Goal: Find specific page/section: Find specific page/section

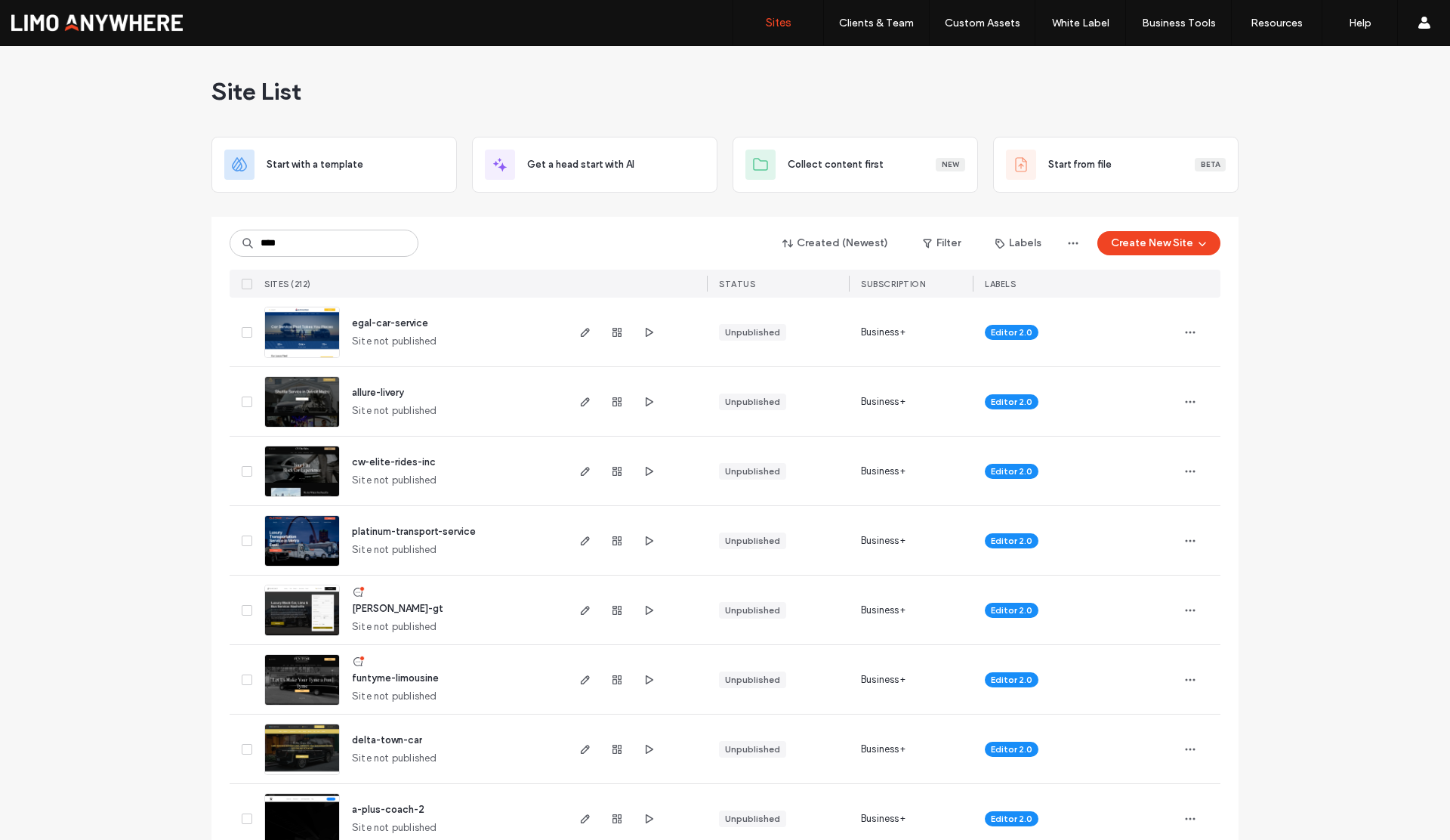
type input "****"
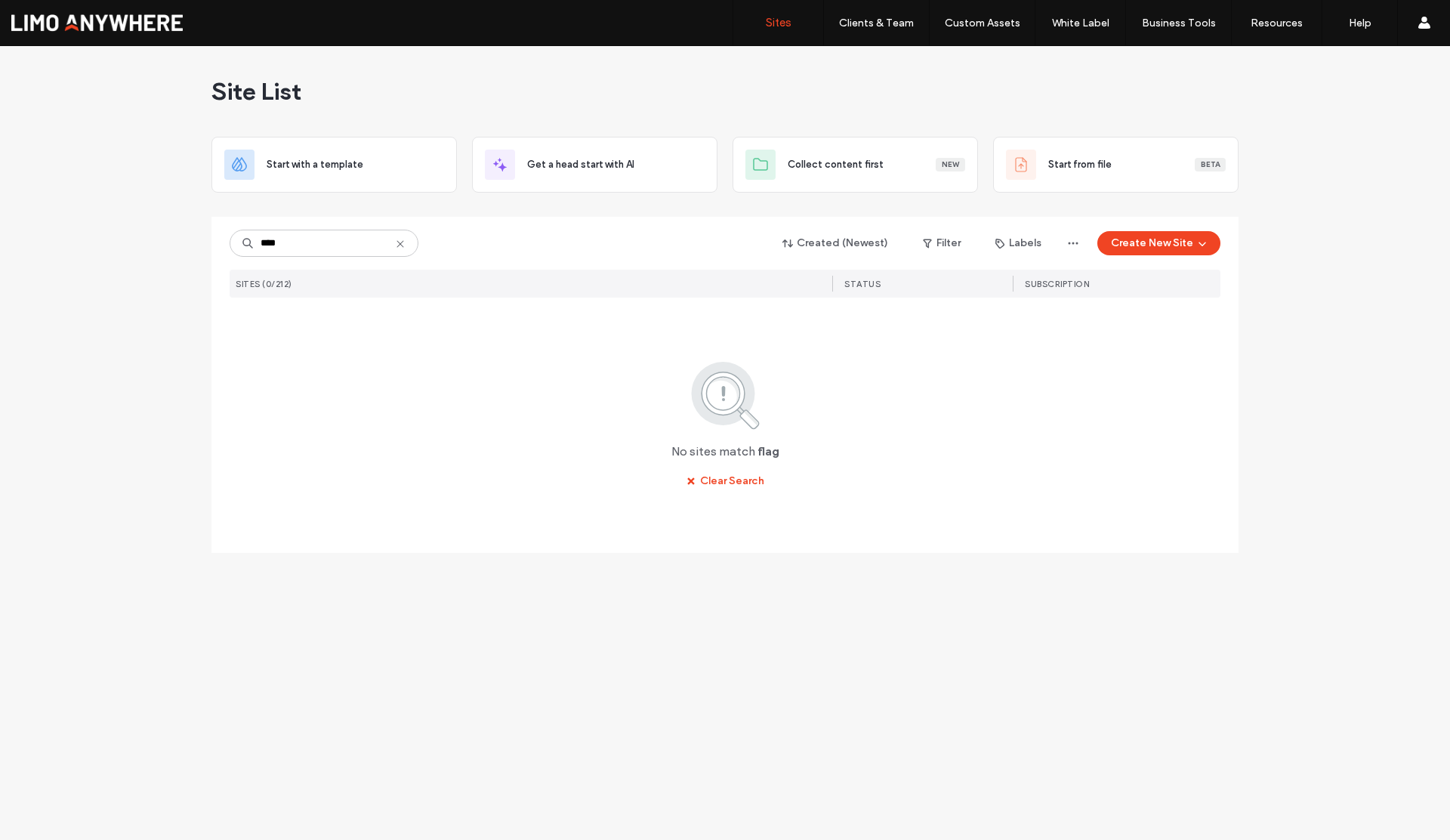
click at [403, 243] on icon at bounding box center [400, 243] width 12 height 12
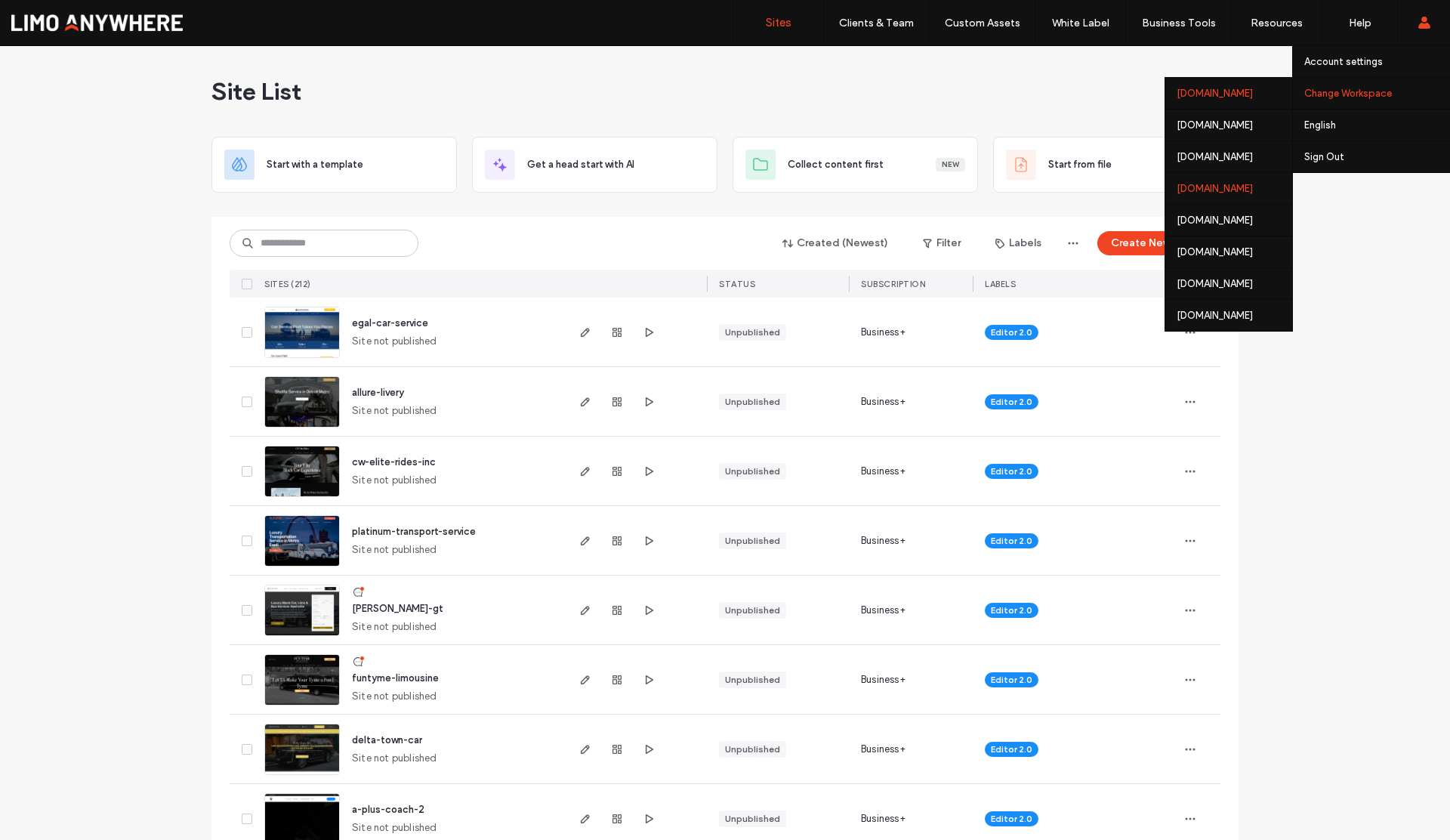
click at [1167, 187] on div "websites.welcomematmarketing.com" at bounding box center [1229, 188] width 127 height 32
